Goal: Information Seeking & Learning: Learn about a topic

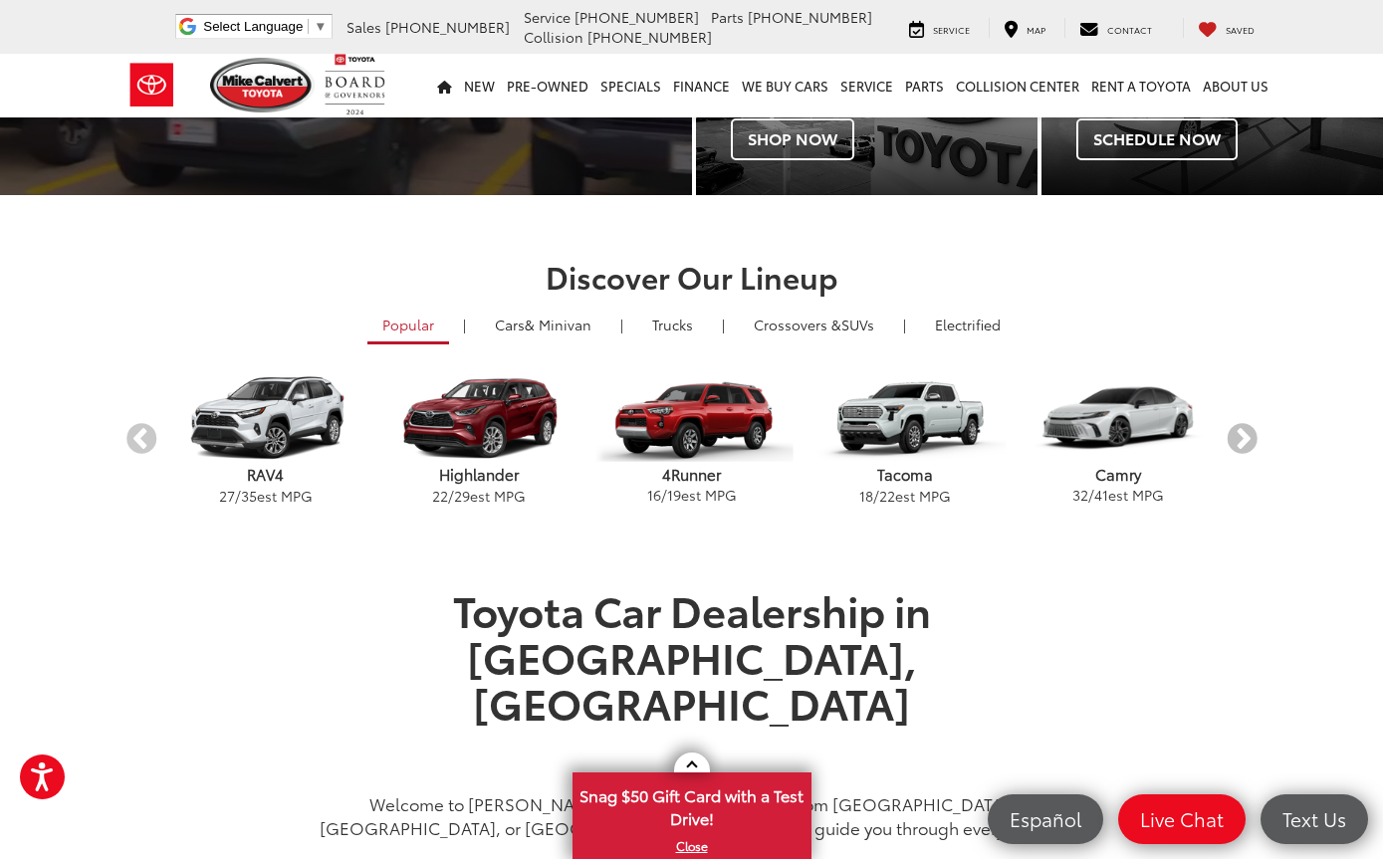
click at [1258, 425] on button "Next" at bounding box center [1242, 440] width 35 height 35
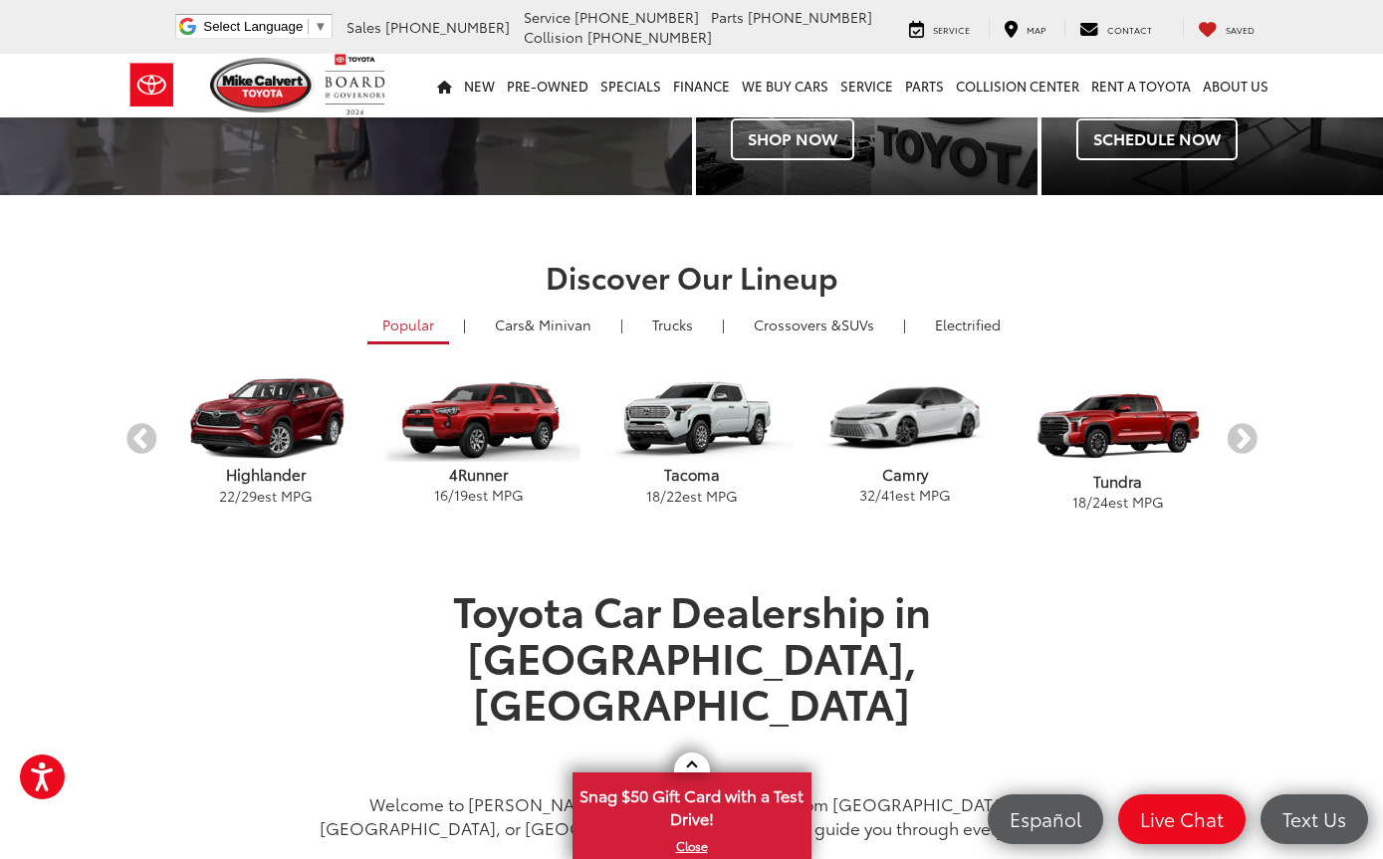
click at [1271, 437] on div "Discover Our Lineup Popular | Cars & Minivan | Trucks | Crossovers & SUVs | Ele…" at bounding box center [692, 391] width 1165 height 262
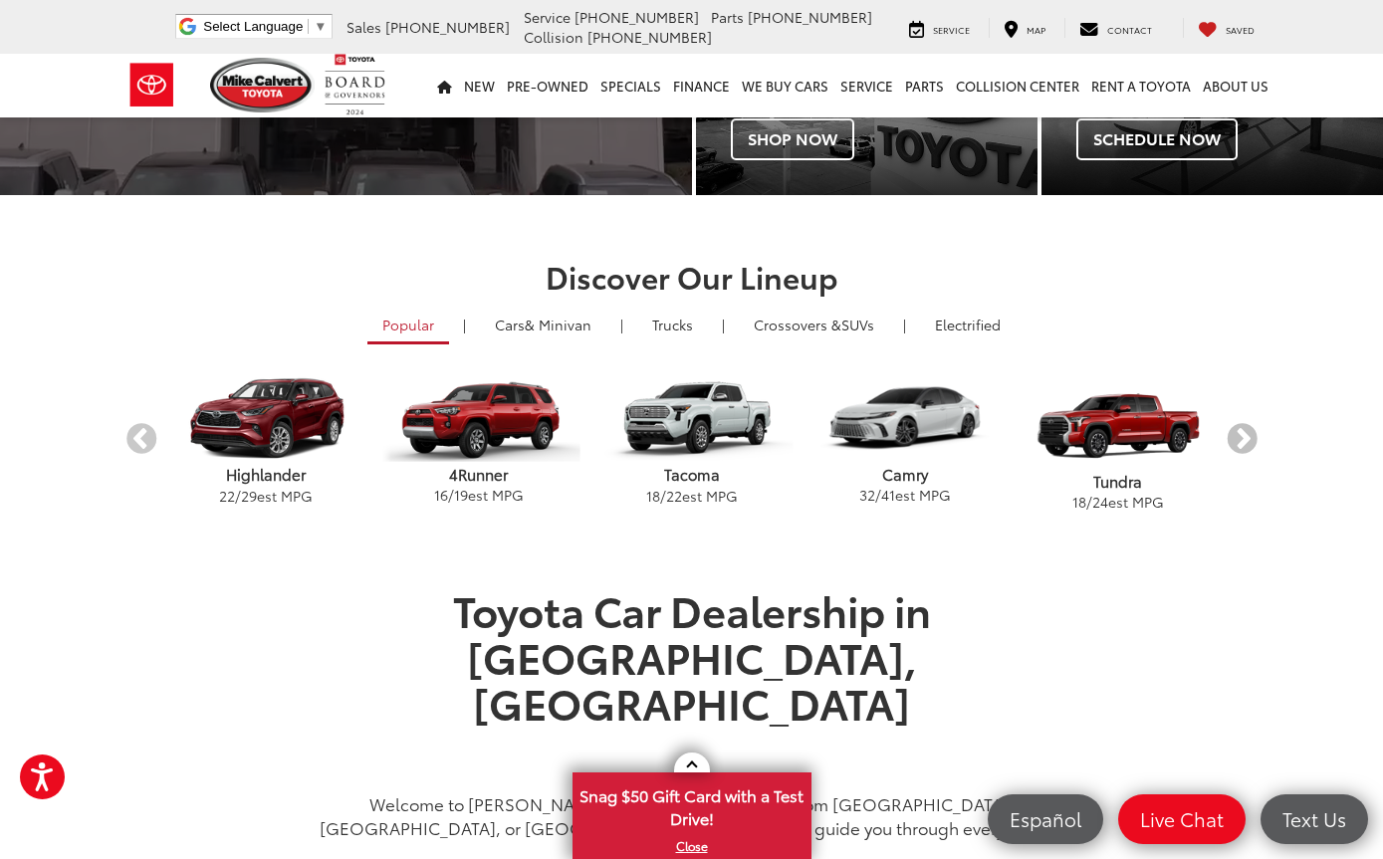
click at [1247, 429] on button "Next" at bounding box center [1242, 440] width 35 height 35
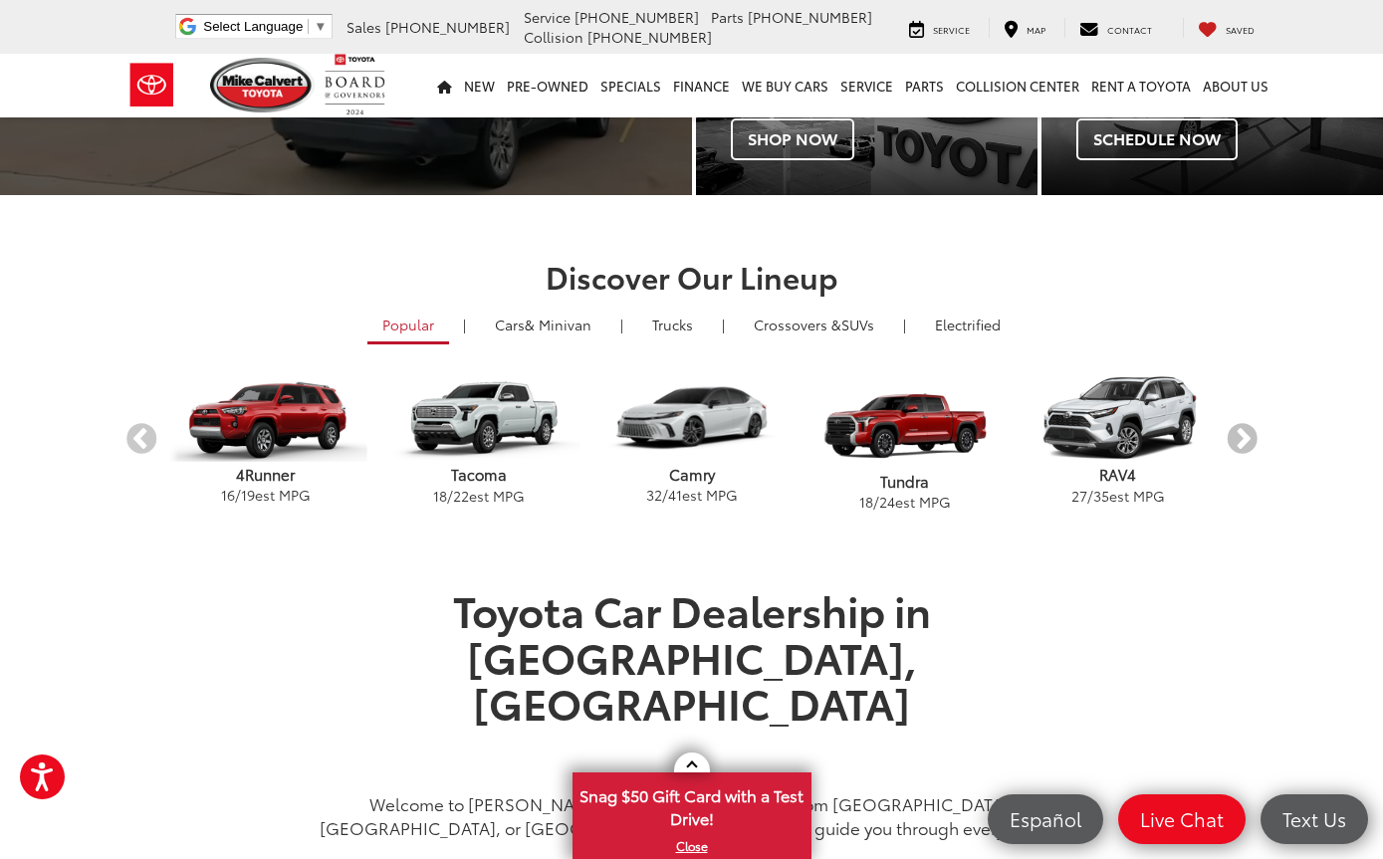
click at [1255, 430] on button "Next" at bounding box center [1242, 440] width 35 height 35
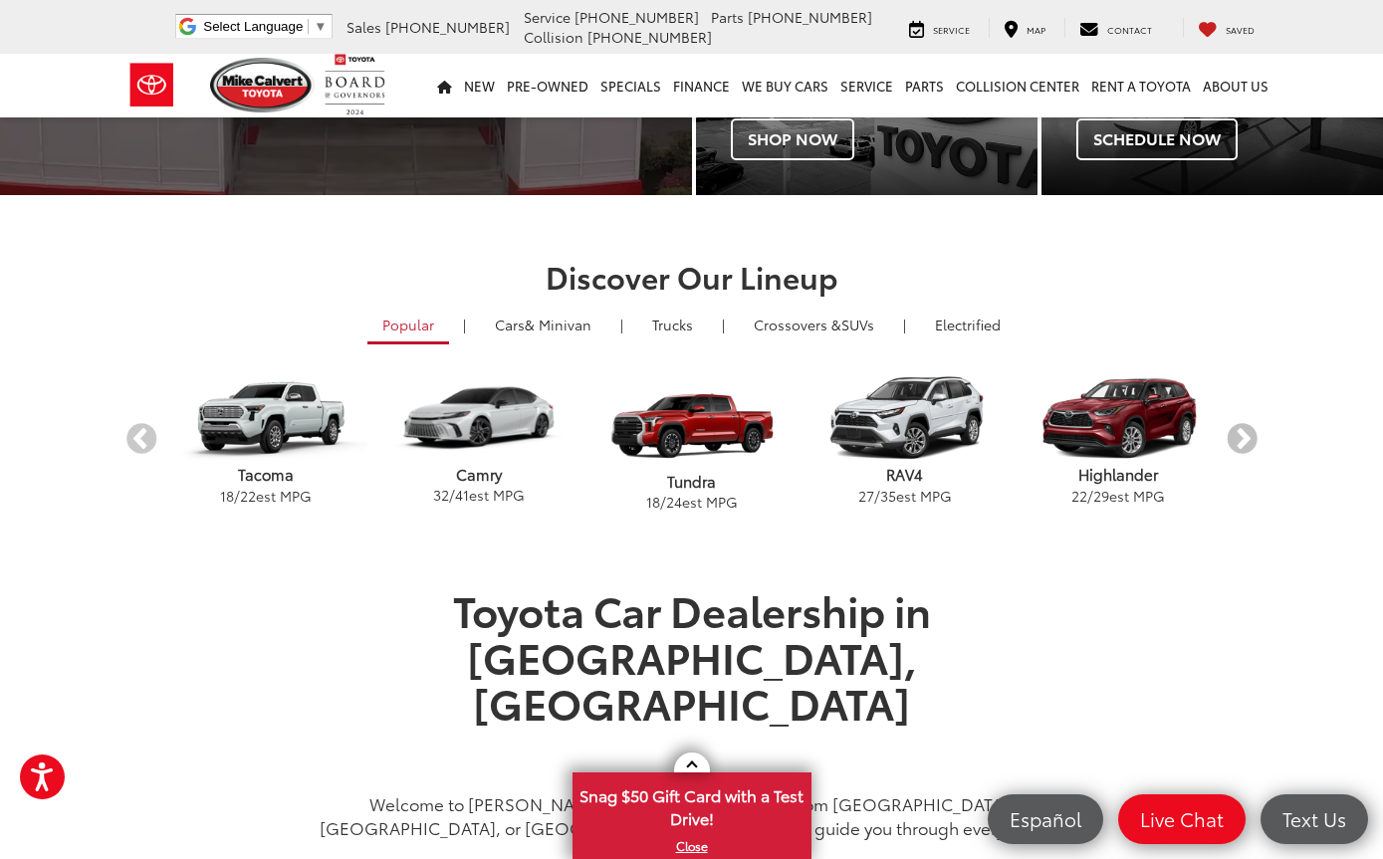
click at [1257, 427] on button "Next" at bounding box center [1242, 440] width 35 height 35
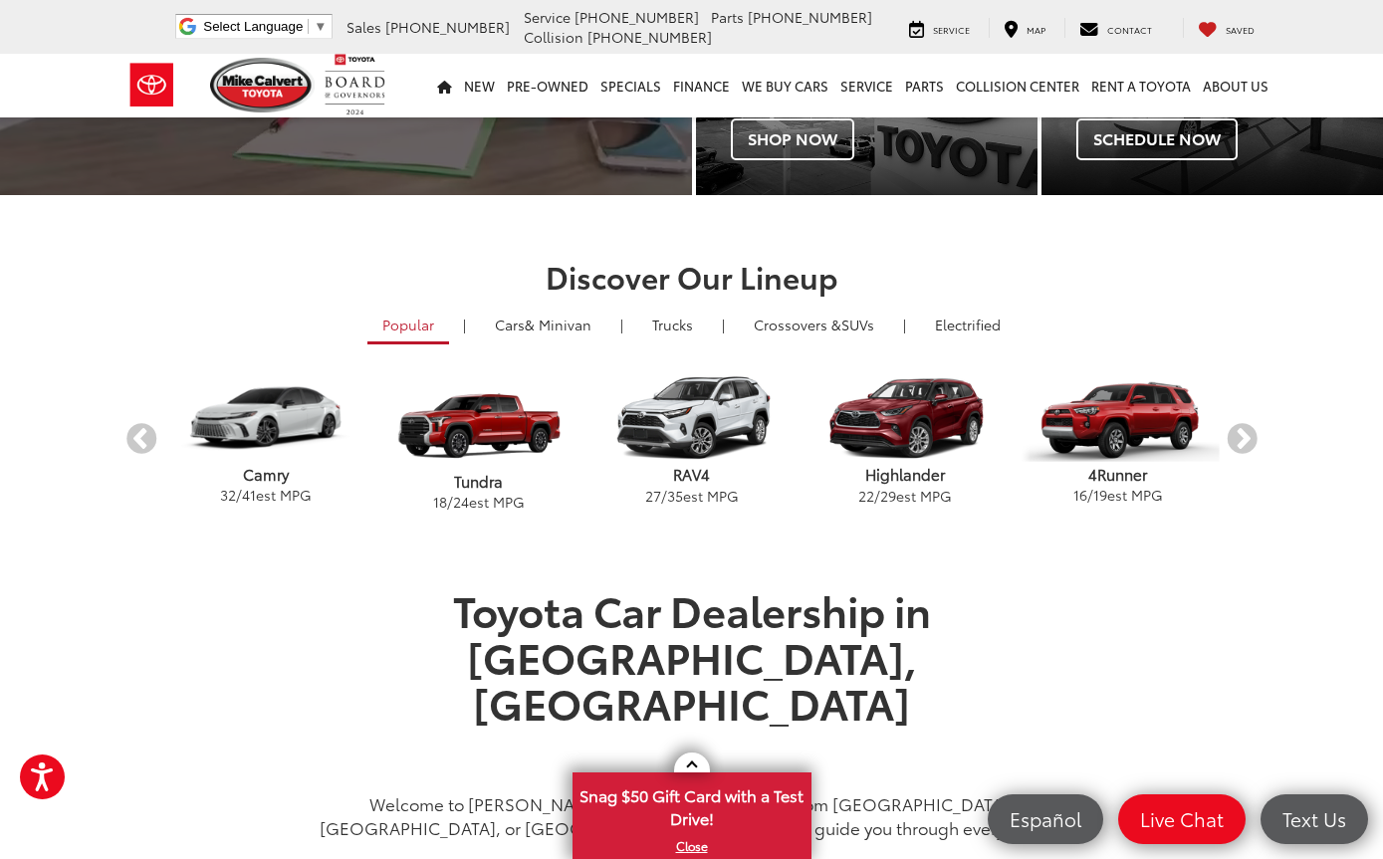
click at [1268, 424] on div "Discover Our Lineup Popular | Cars & Minivan | Trucks | Crossovers & SUVs | Ele…" at bounding box center [692, 391] width 1165 height 262
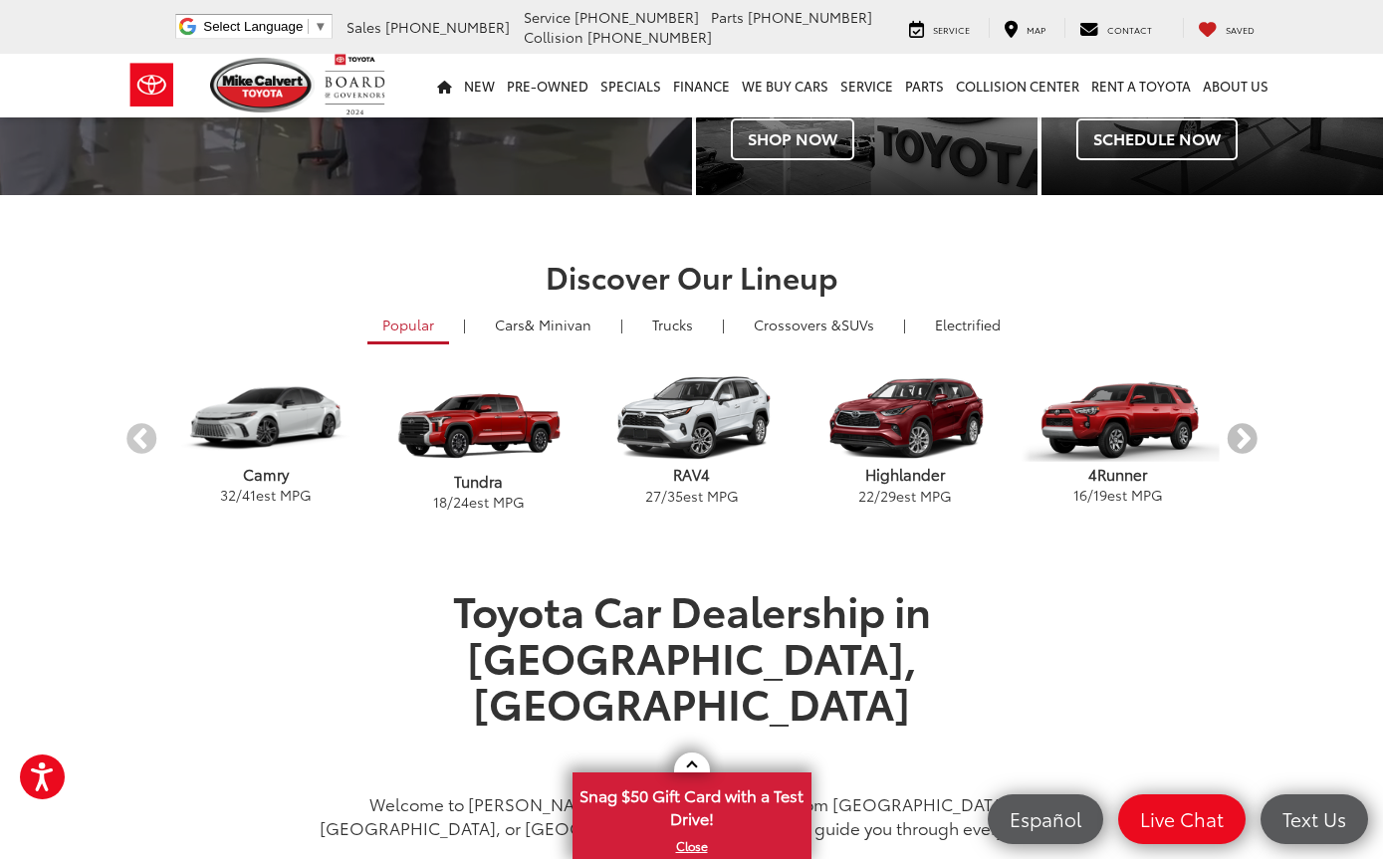
click at [1247, 438] on button "Next" at bounding box center [1242, 440] width 35 height 35
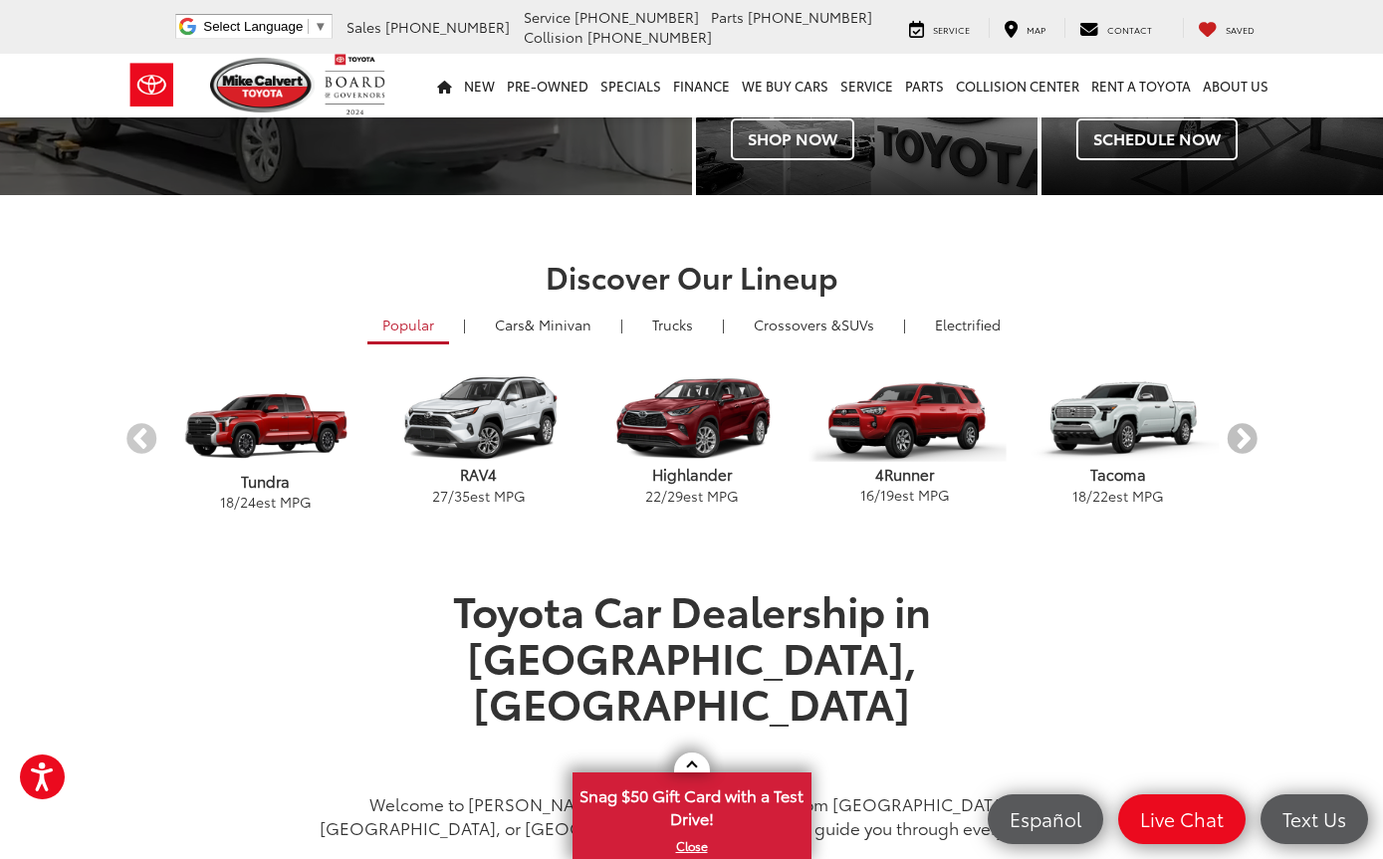
click at [1257, 427] on button "Next" at bounding box center [1242, 440] width 35 height 35
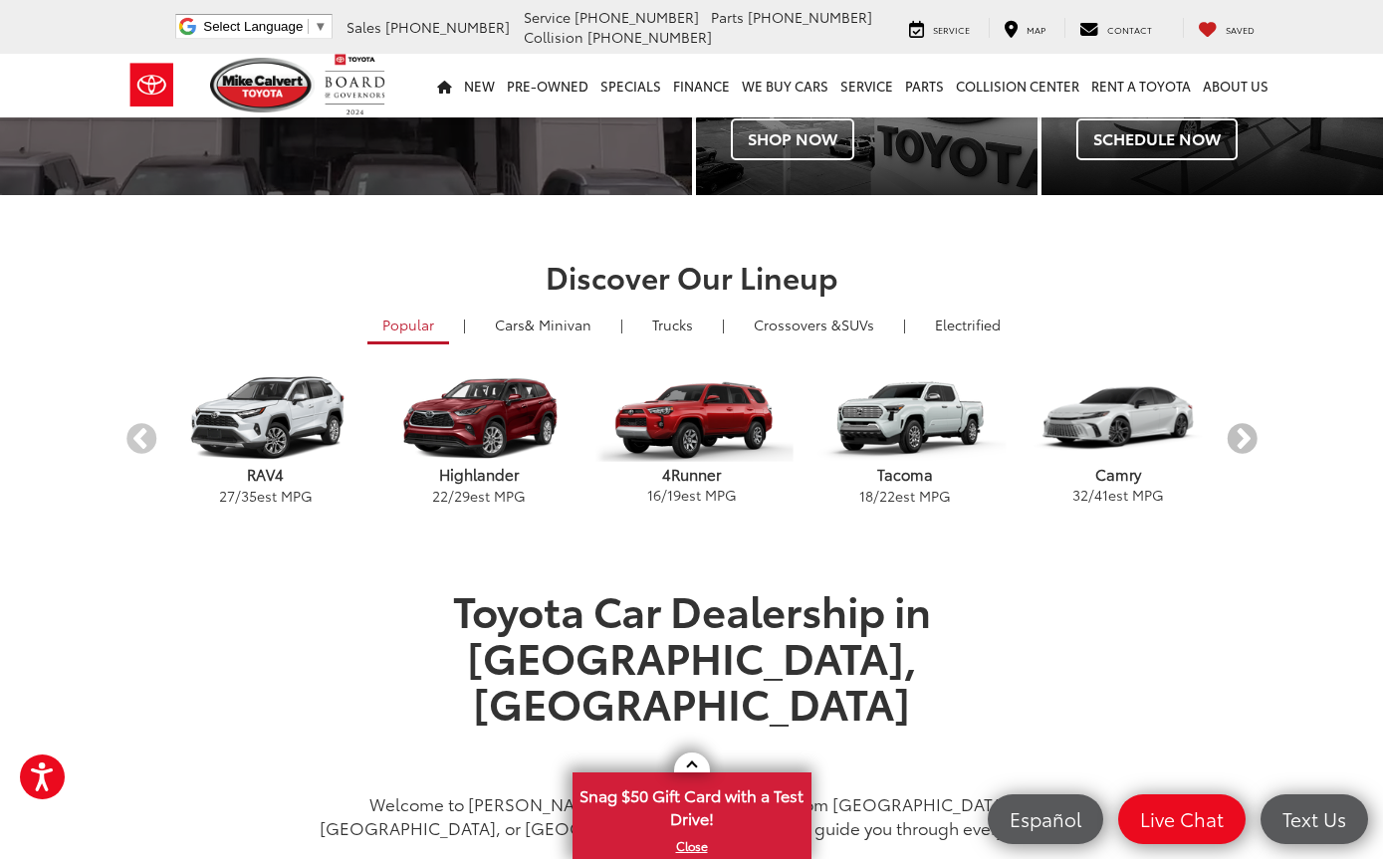
click at [1259, 433] on button "Next" at bounding box center [1242, 440] width 35 height 35
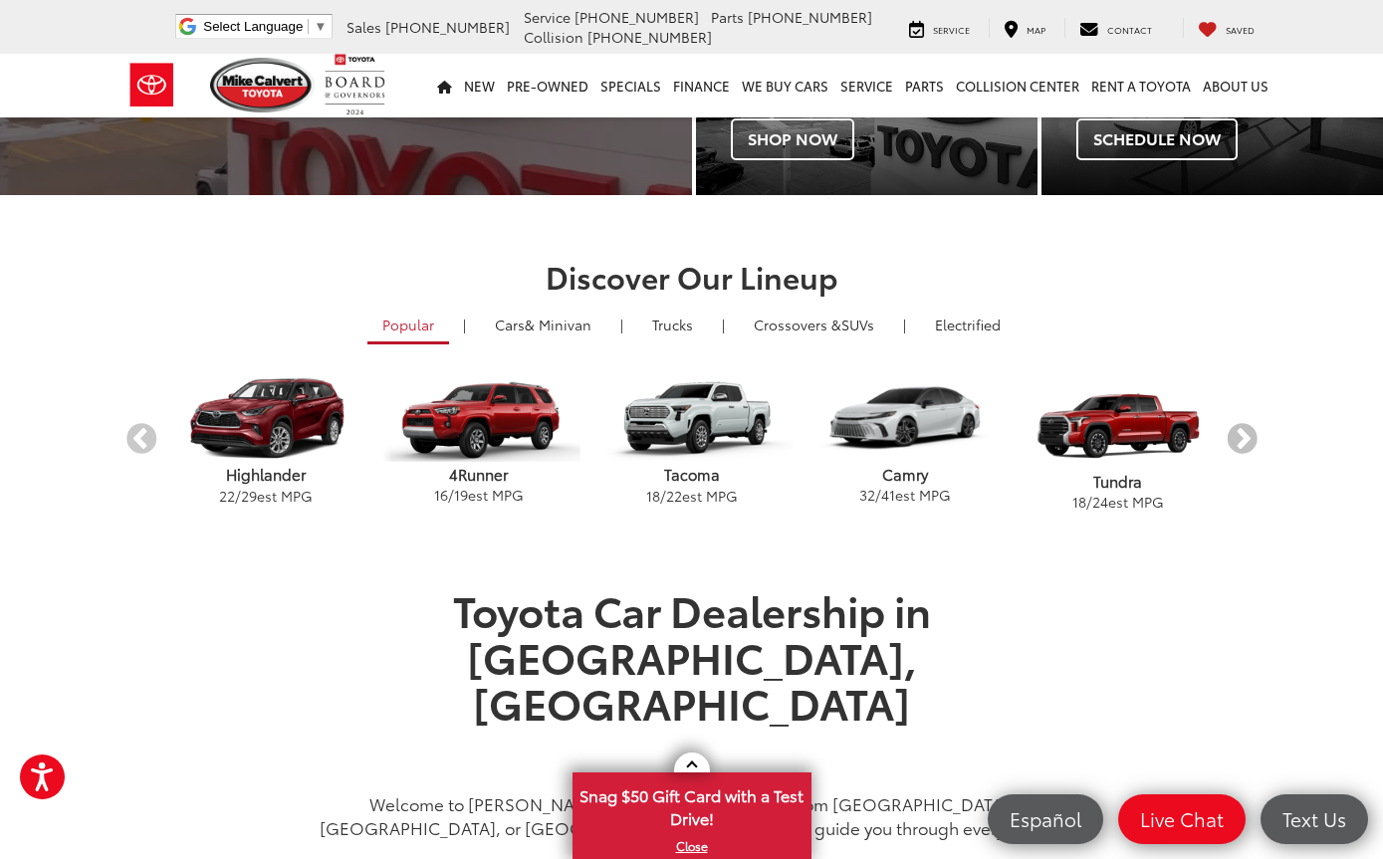
click at [1257, 425] on button "Next" at bounding box center [1242, 440] width 35 height 35
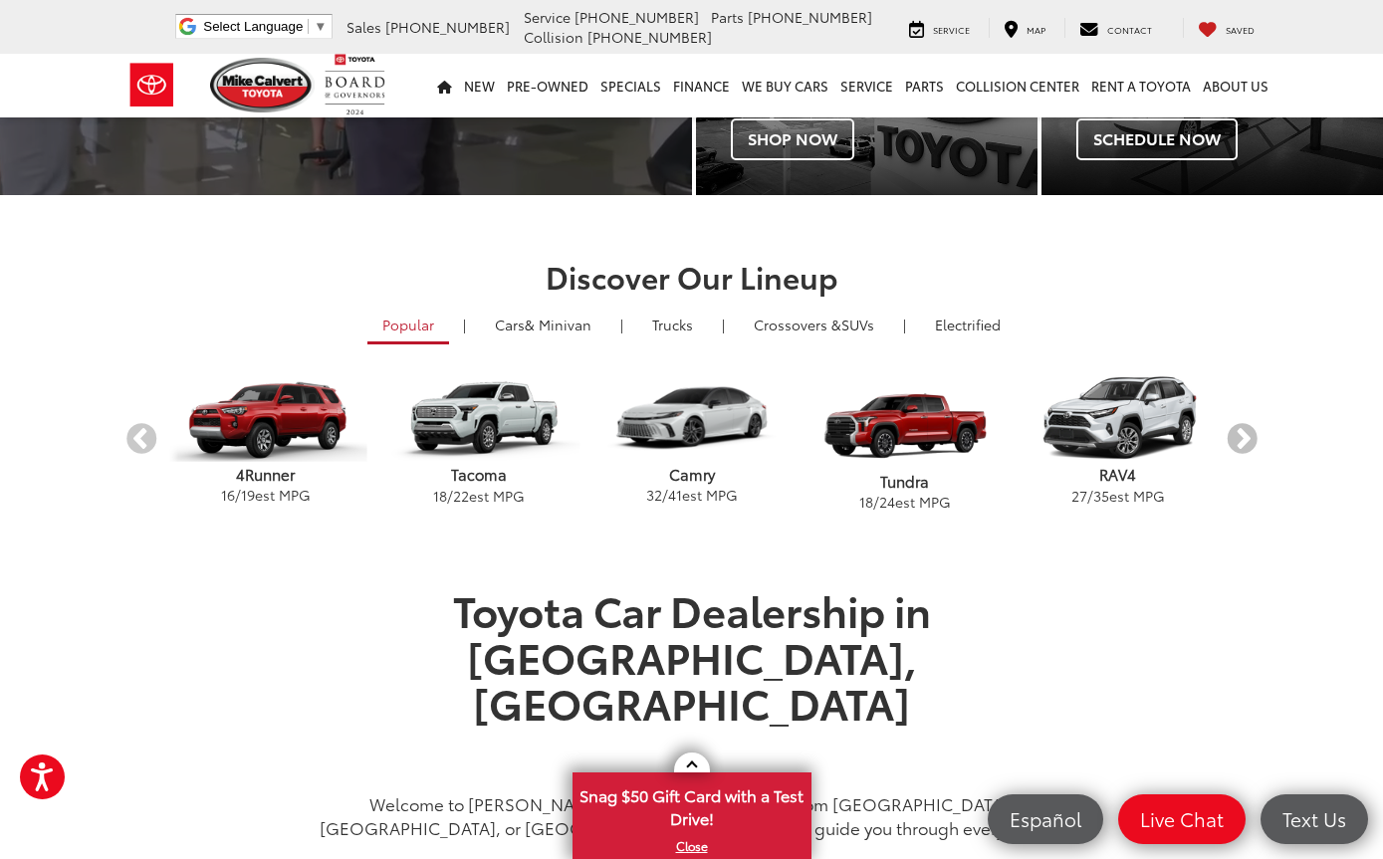
click at [1250, 438] on button "Next" at bounding box center [1242, 440] width 35 height 35
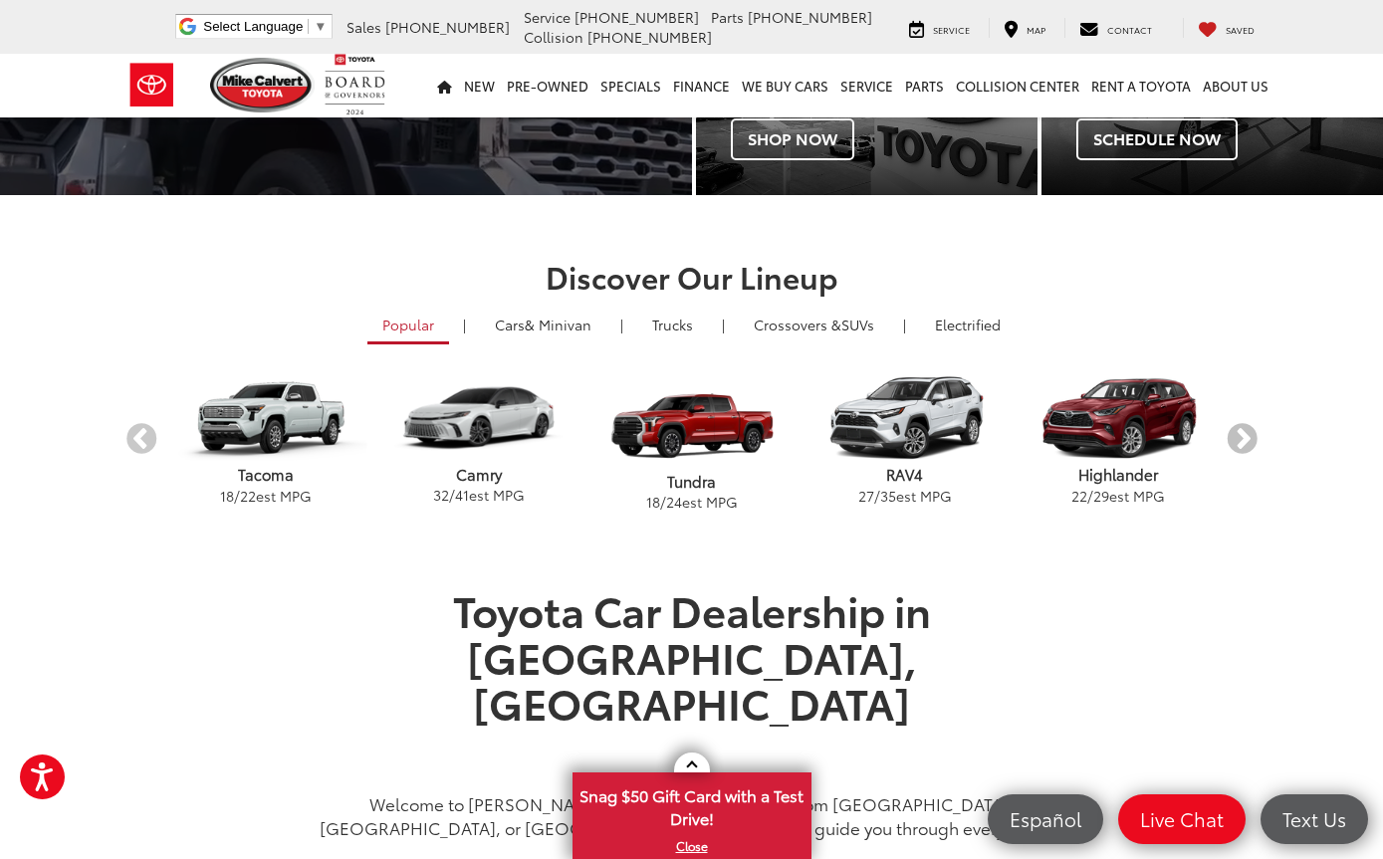
click at [1257, 425] on button "Next" at bounding box center [1242, 440] width 35 height 35
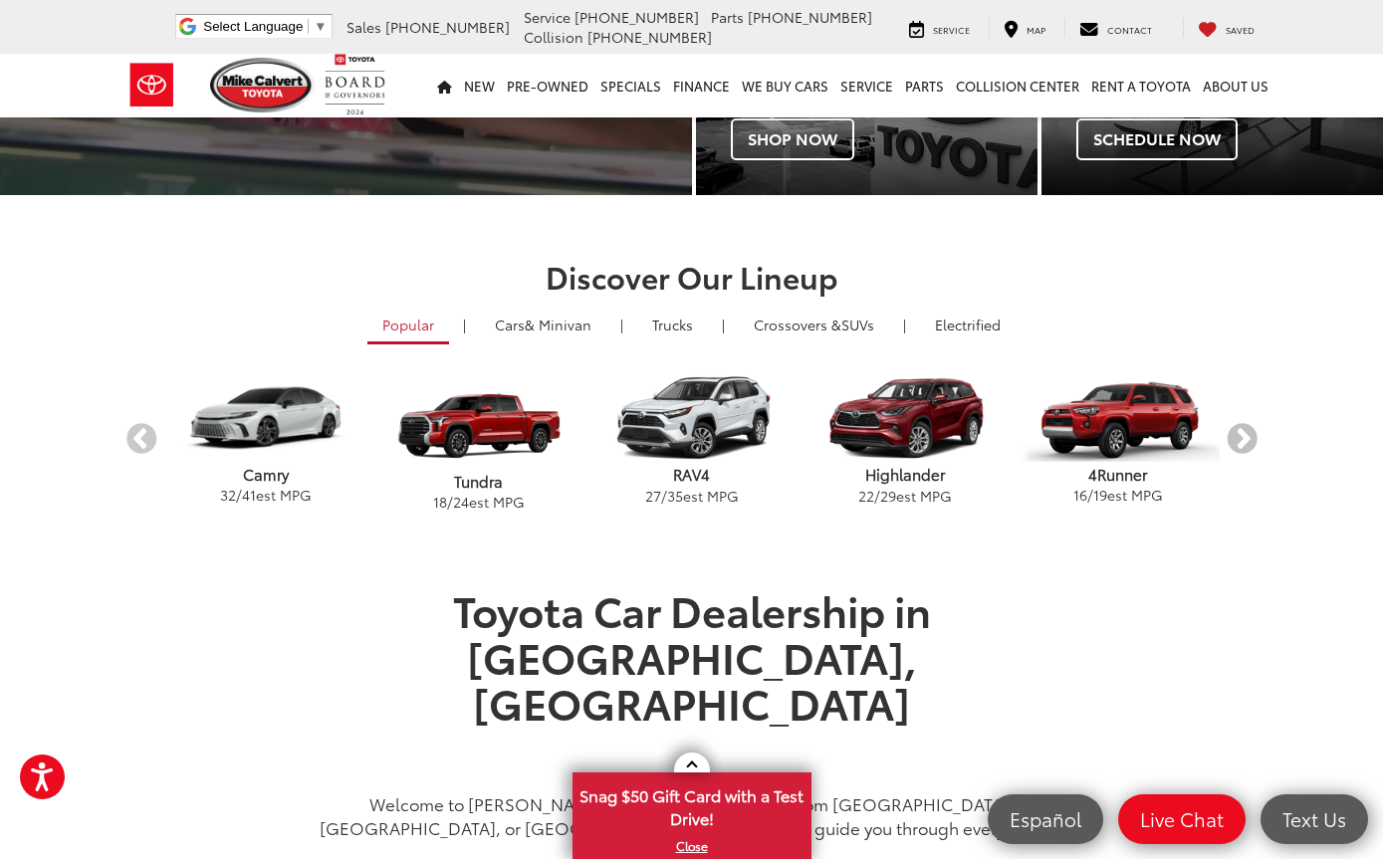
click at [1258, 435] on button "Next" at bounding box center [1242, 440] width 35 height 35
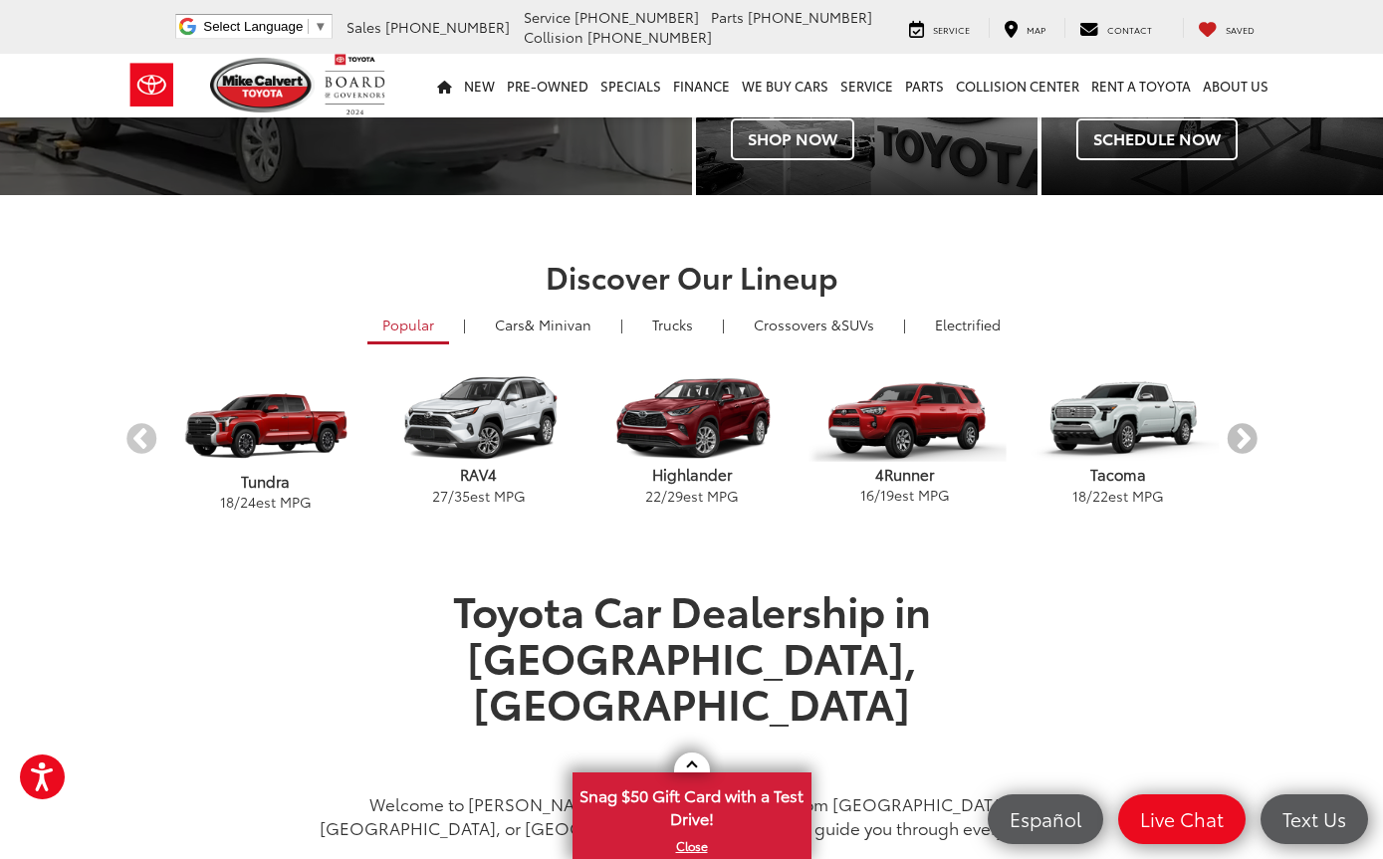
click at [1259, 441] on button "Next" at bounding box center [1242, 440] width 35 height 35
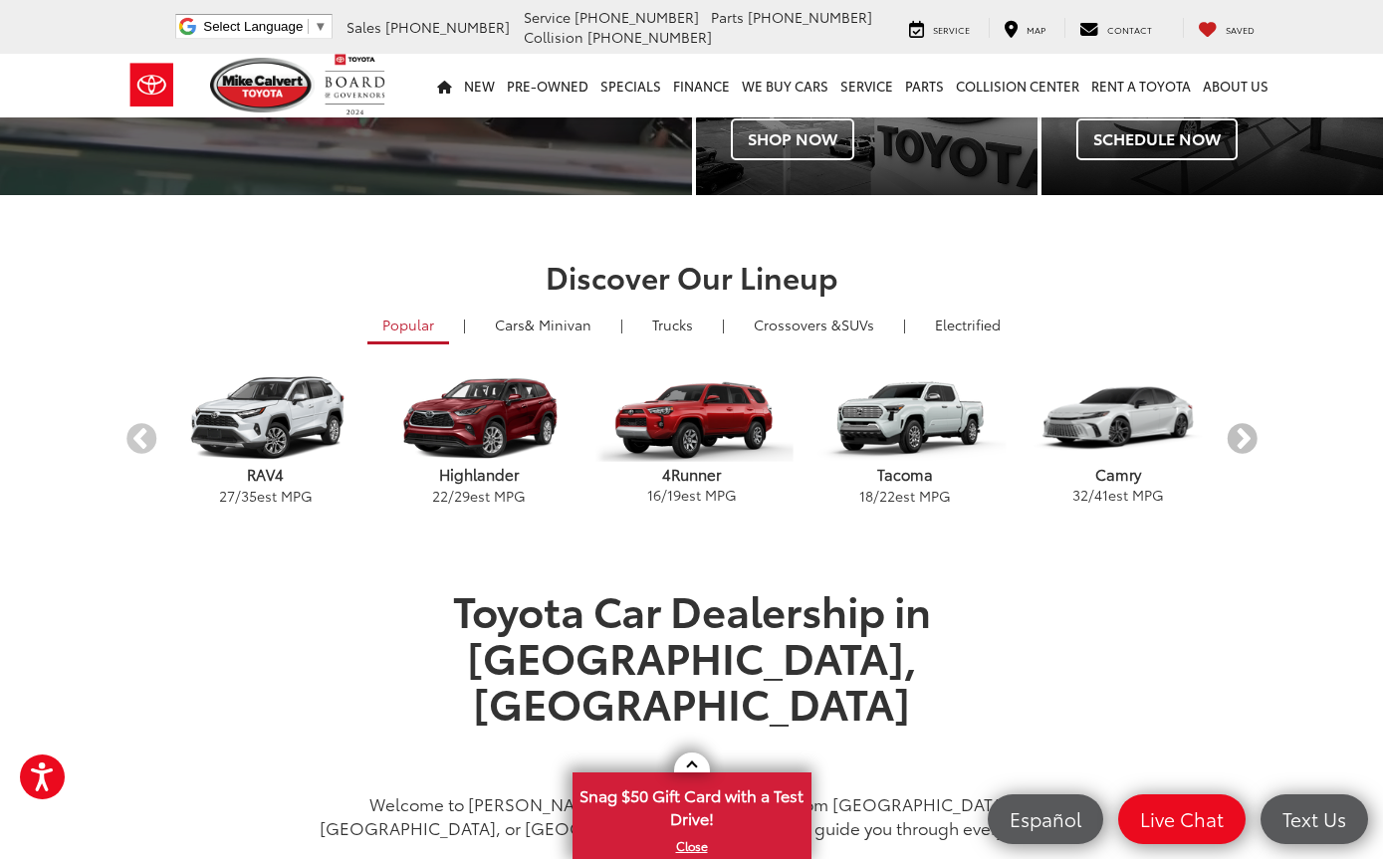
click at [1243, 445] on button "Next" at bounding box center [1242, 440] width 35 height 35
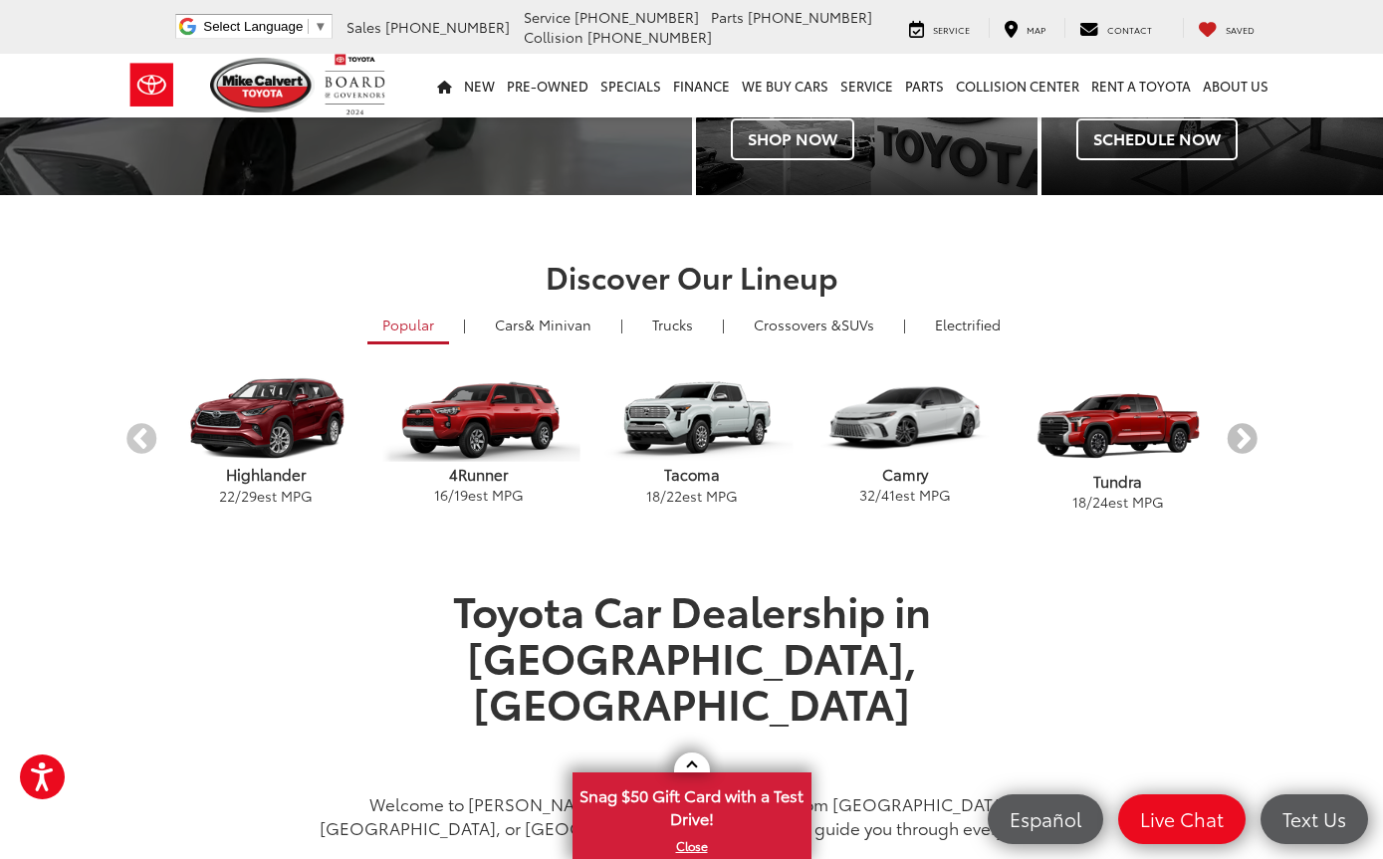
click at [1256, 435] on button "Next" at bounding box center [1242, 440] width 35 height 35
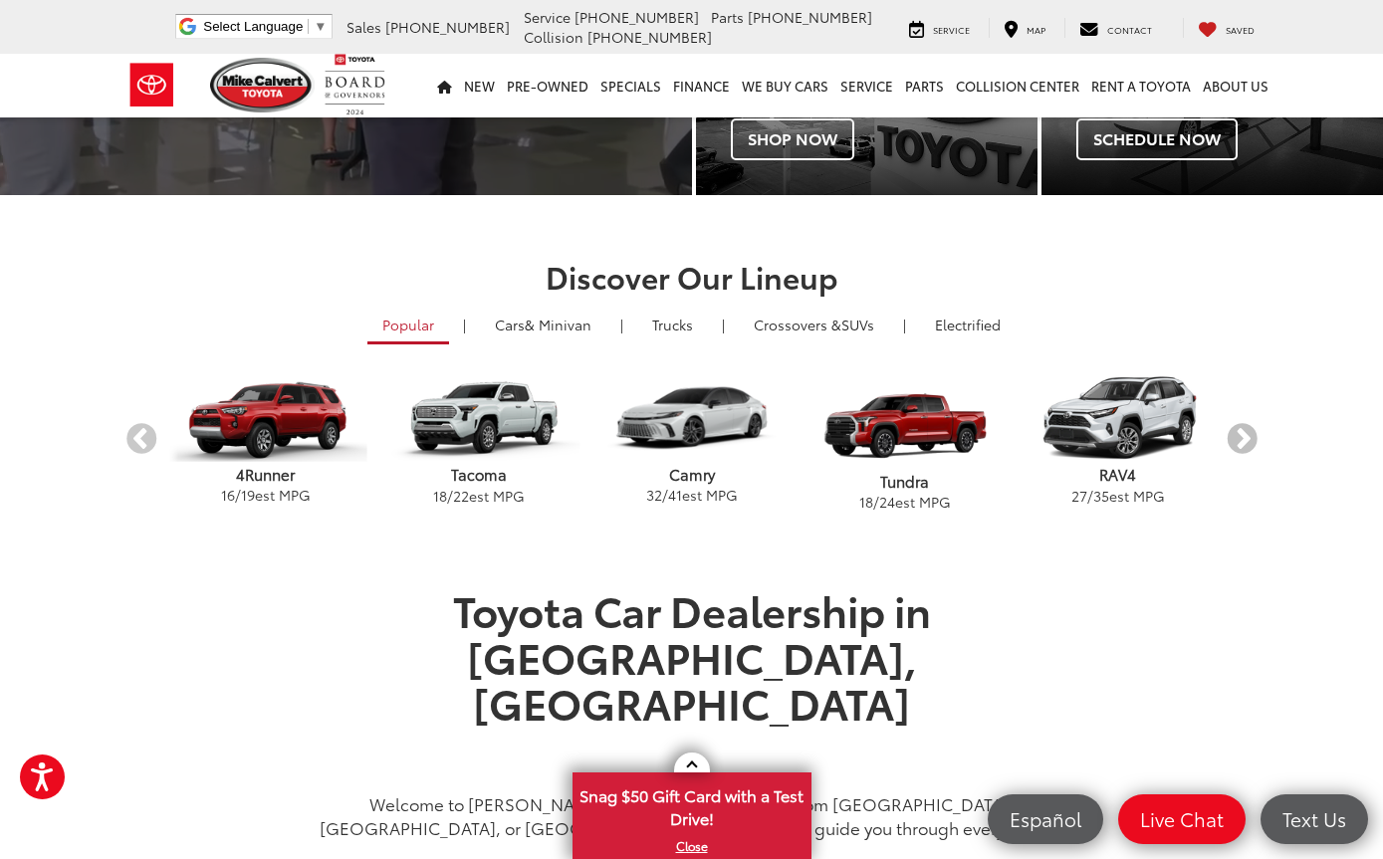
click at [1254, 430] on button "Next" at bounding box center [1242, 440] width 35 height 35
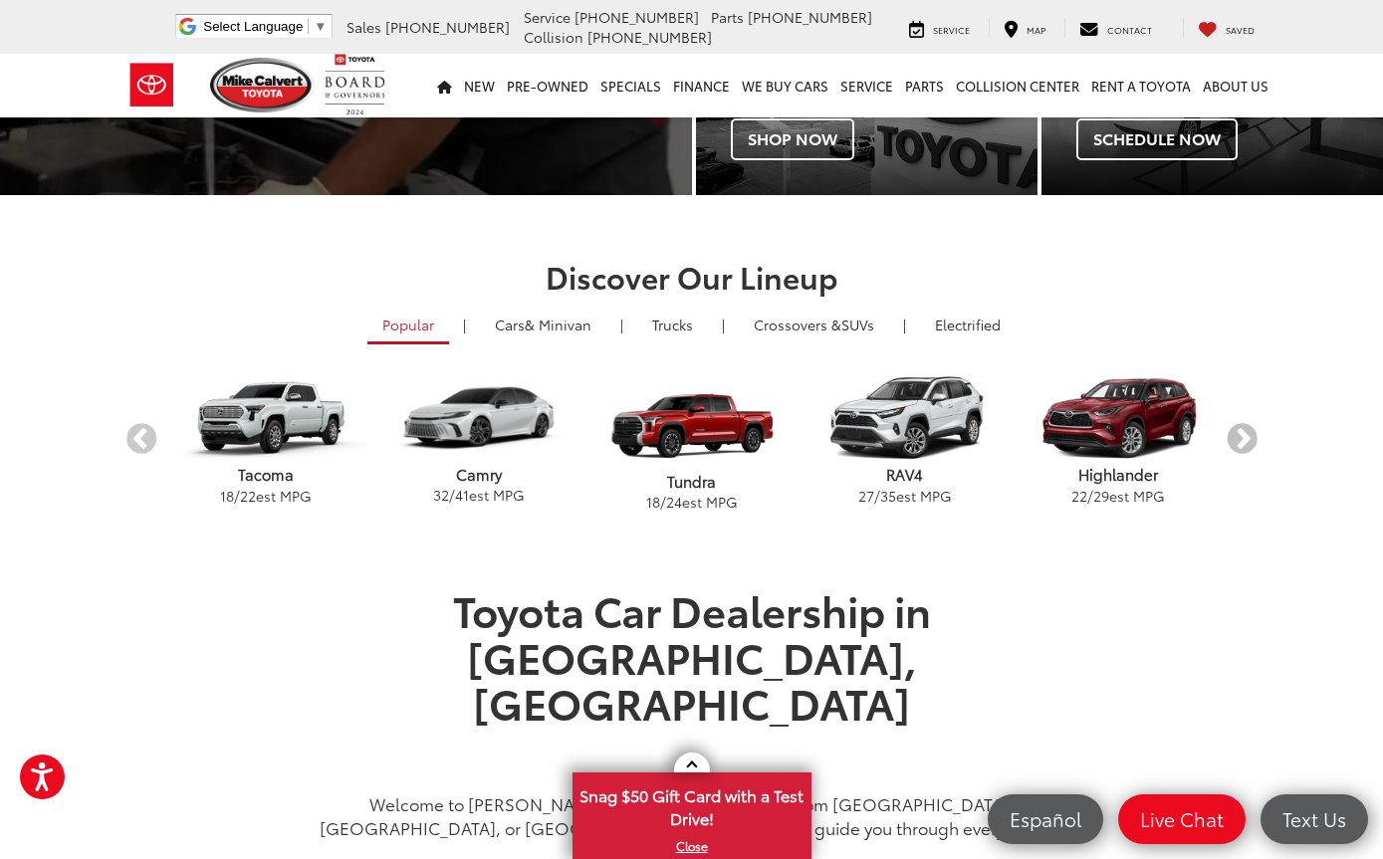
click at [1244, 442] on button "Next" at bounding box center [1242, 440] width 35 height 35
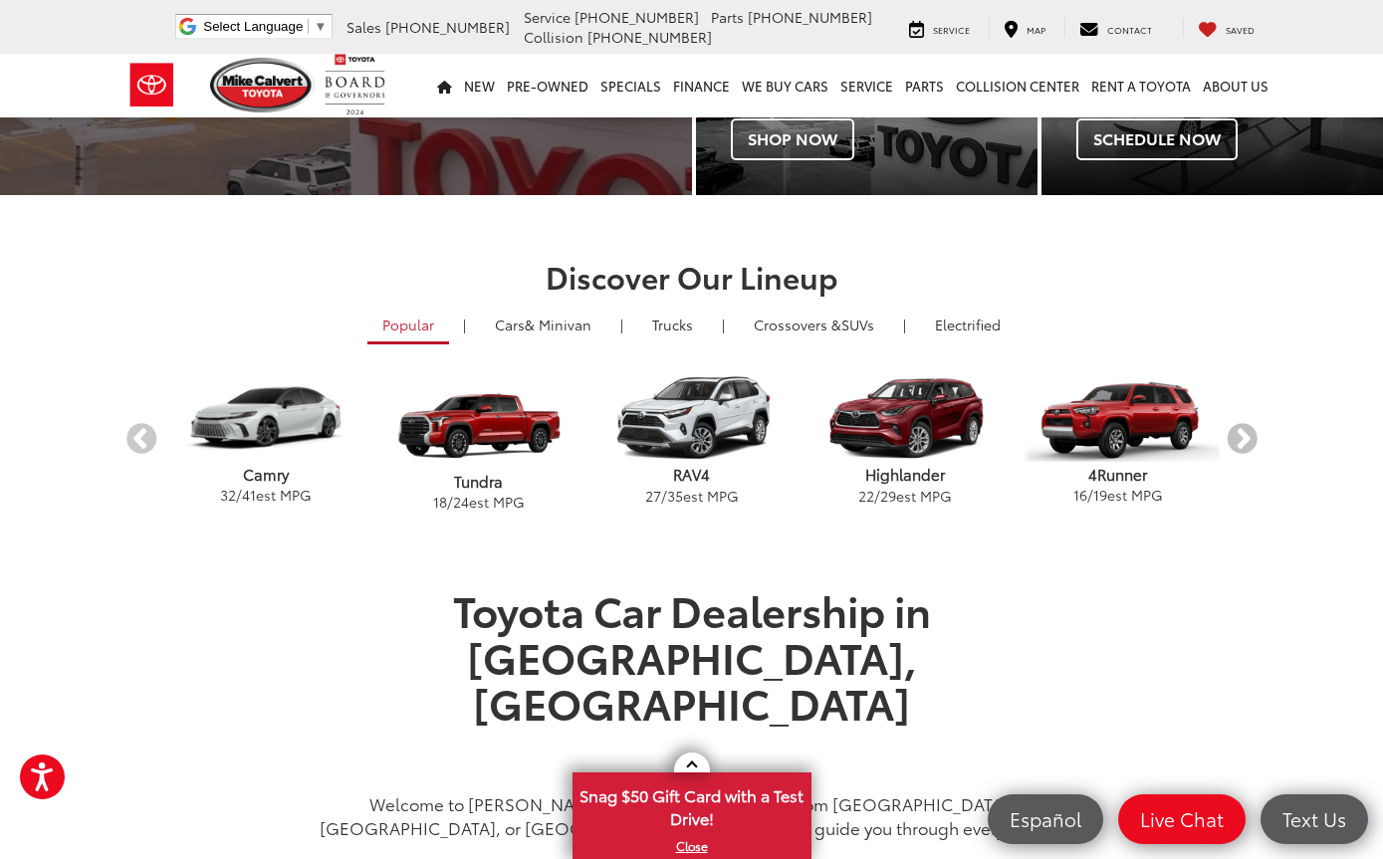
click at [1251, 438] on button "Next" at bounding box center [1242, 440] width 35 height 35
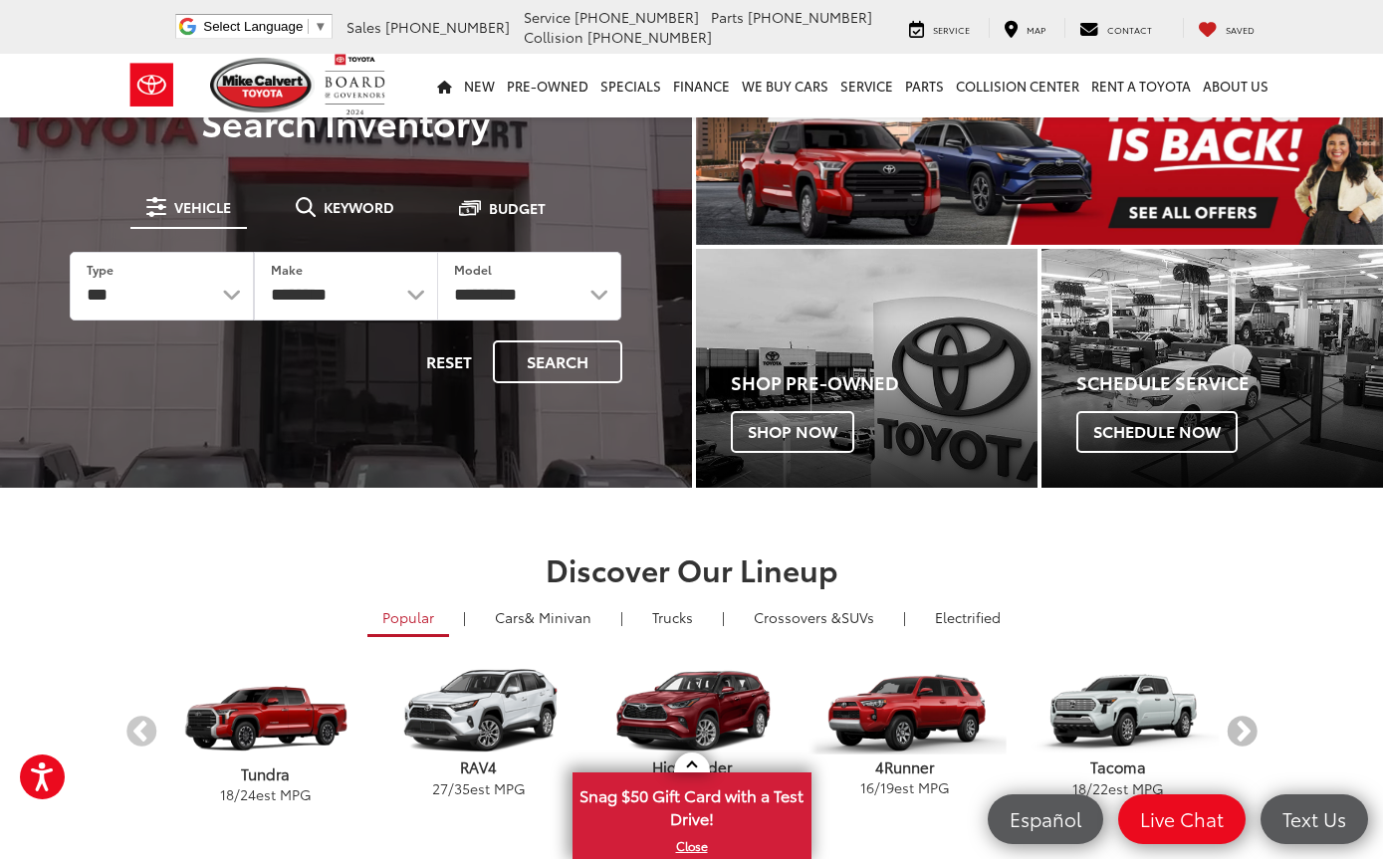
scroll to position [93, 0]
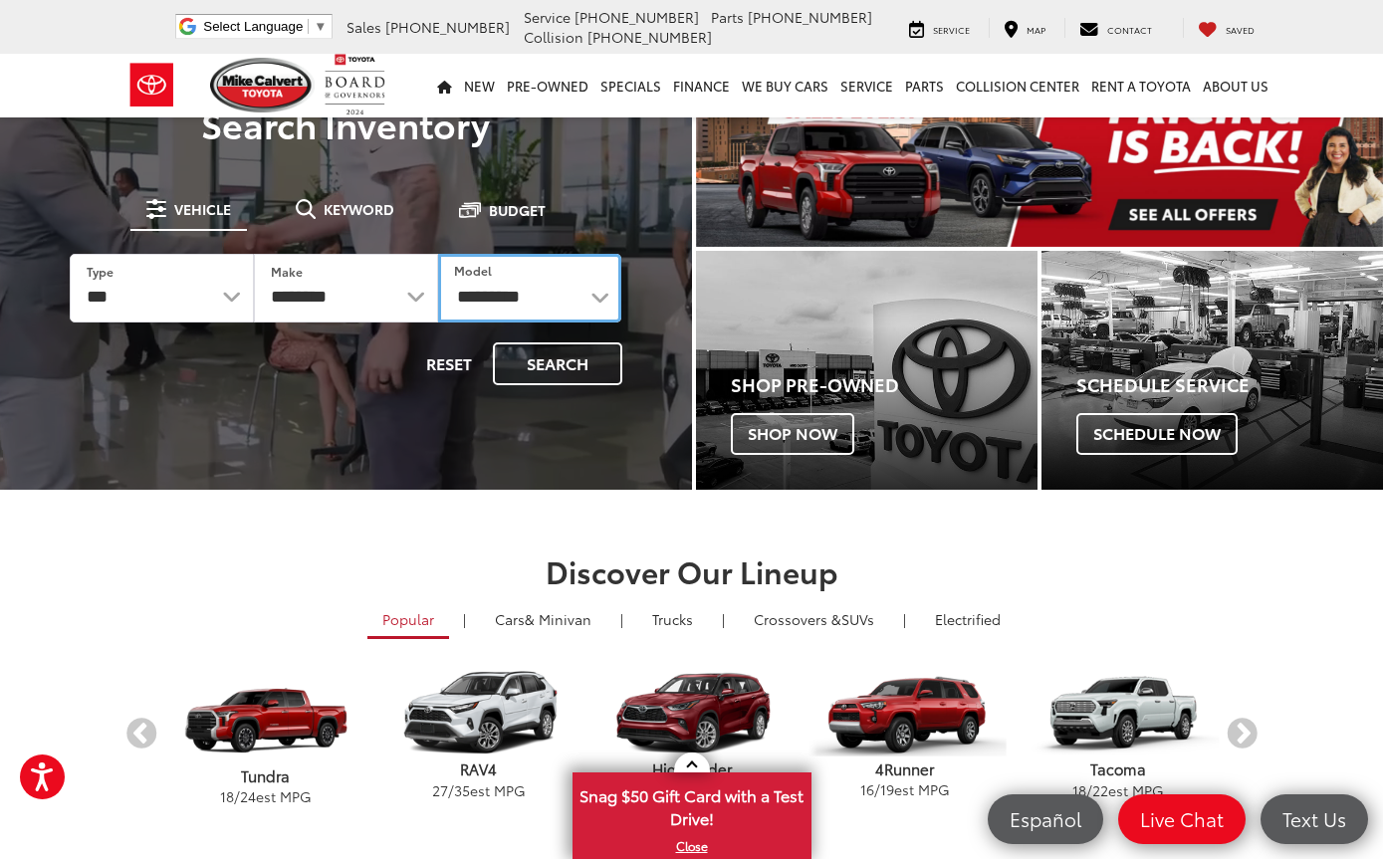
click at [546, 291] on select "**********" at bounding box center [530, 288] width 184 height 69
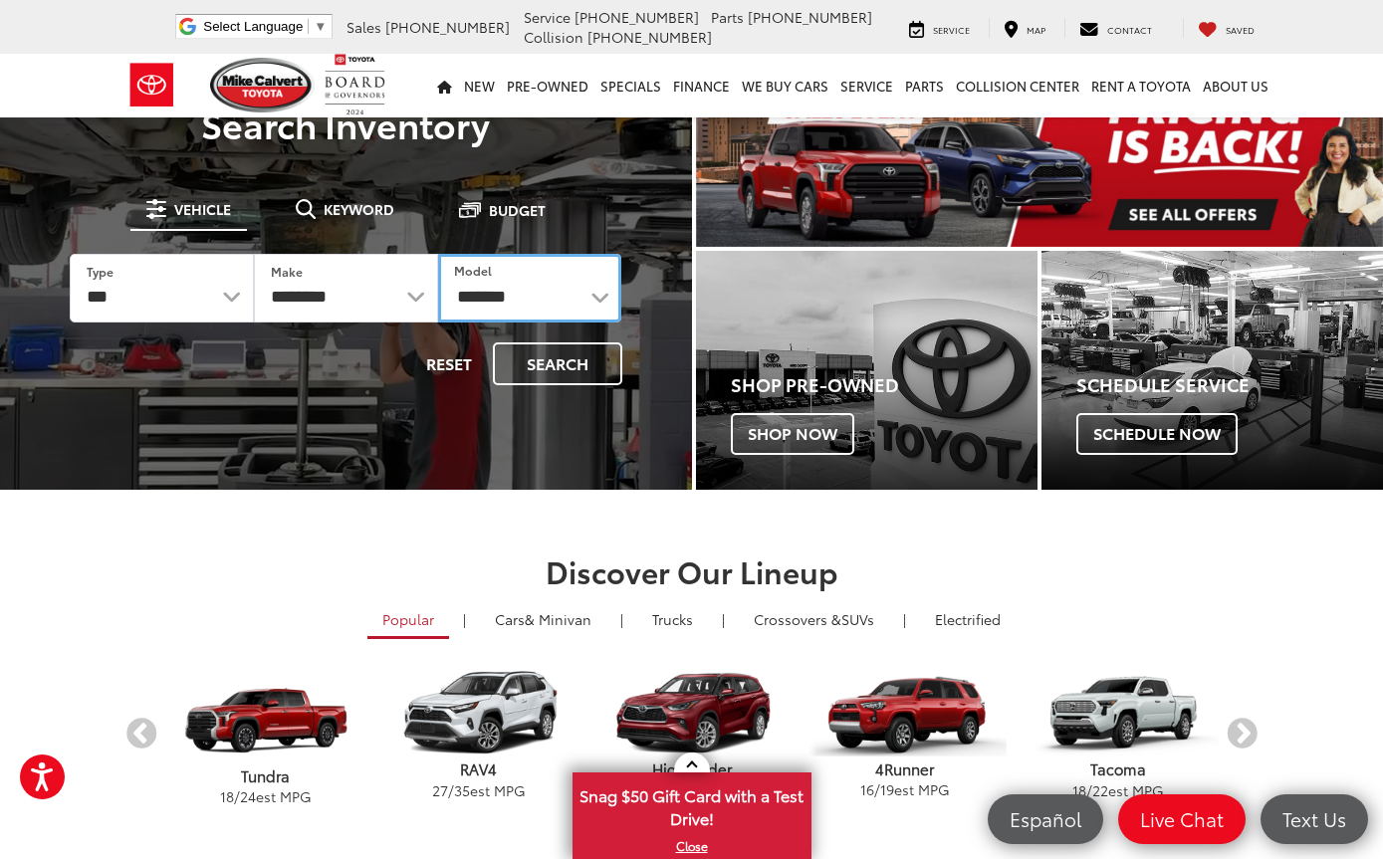
click at [587, 277] on select "**********" at bounding box center [530, 288] width 184 height 69
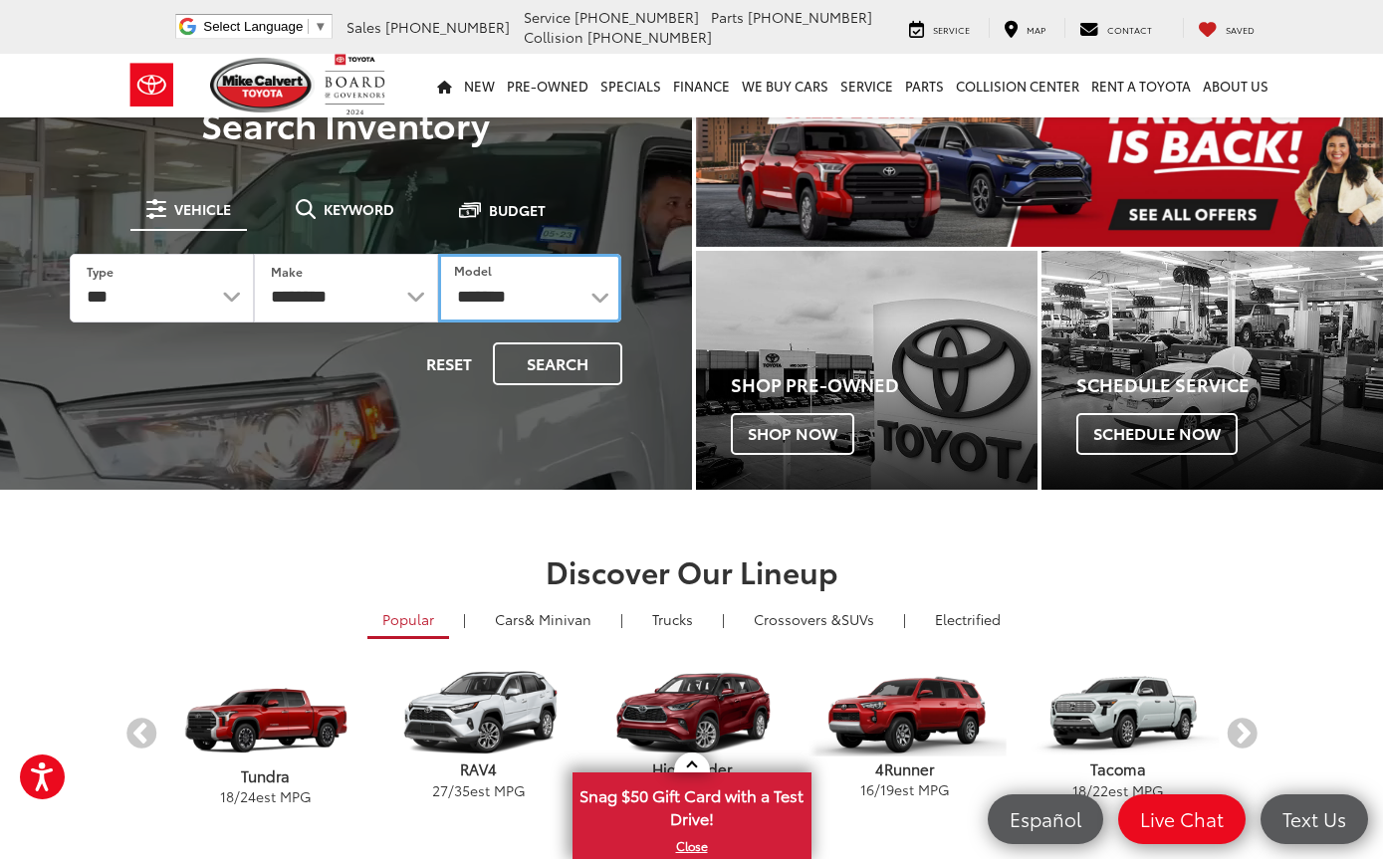
select select "*******"
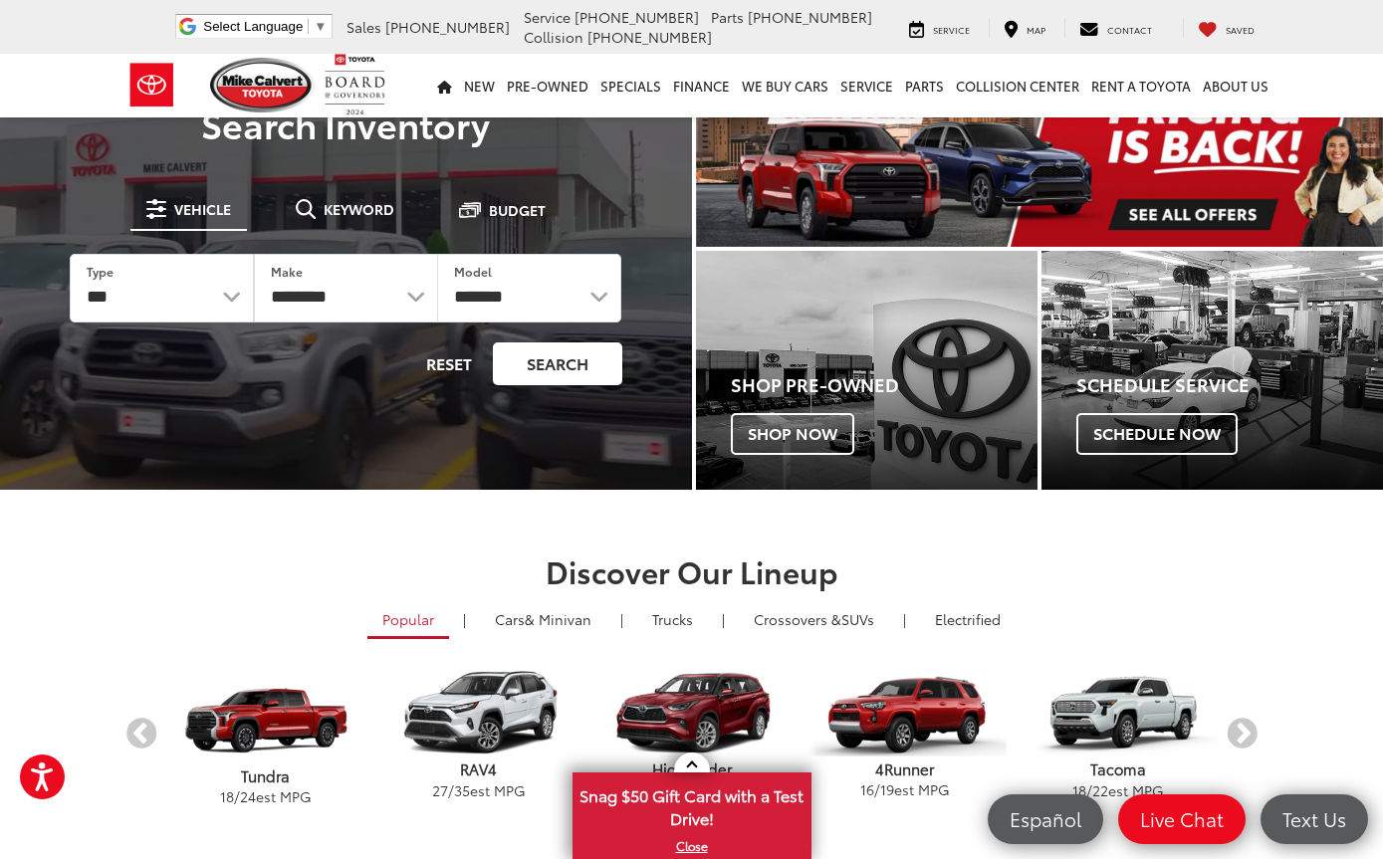
click at [560, 361] on button "Search" at bounding box center [557, 364] width 129 height 43
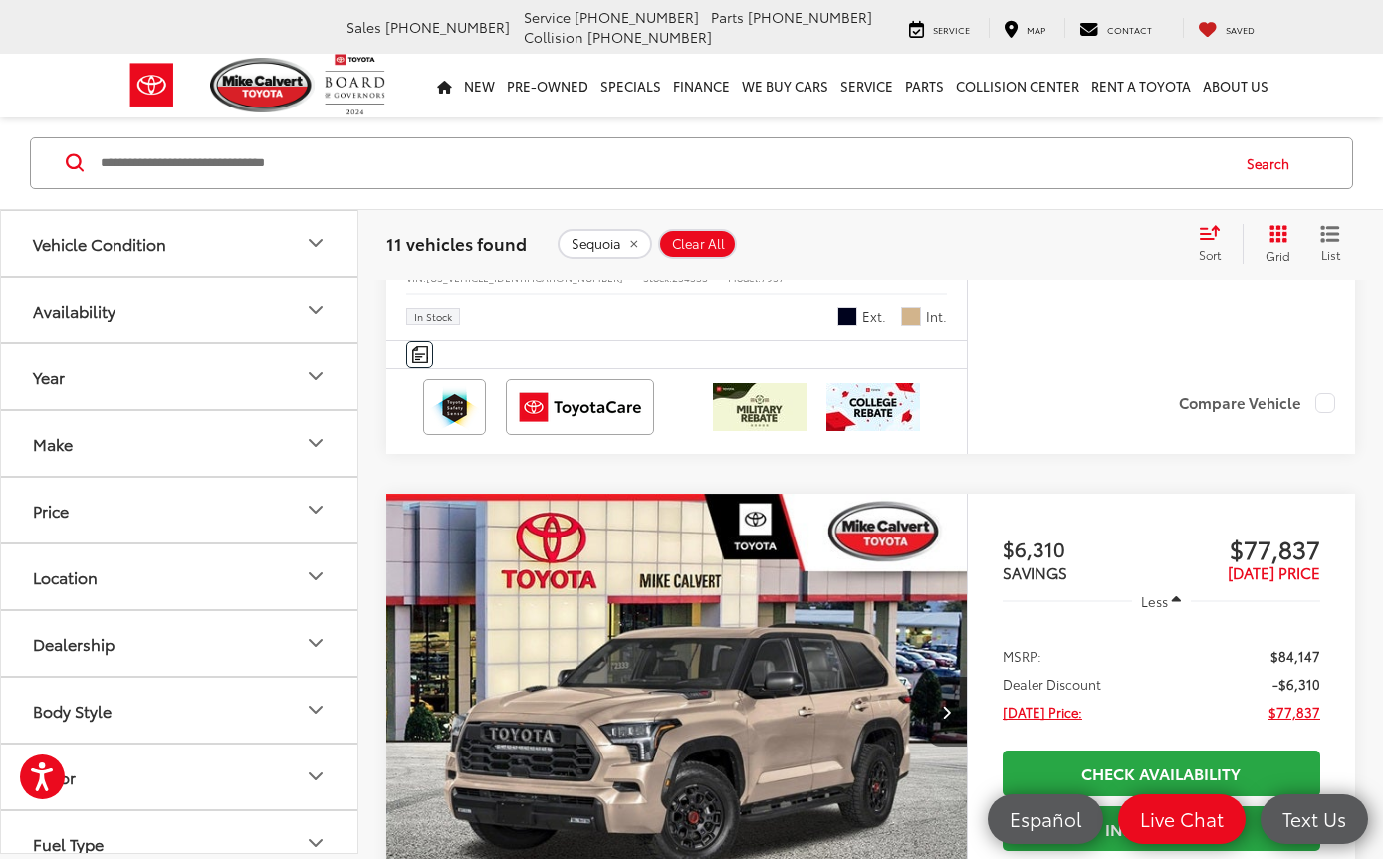
scroll to position [3541, 0]
